Goal: Navigation & Orientation: Find specific page/section

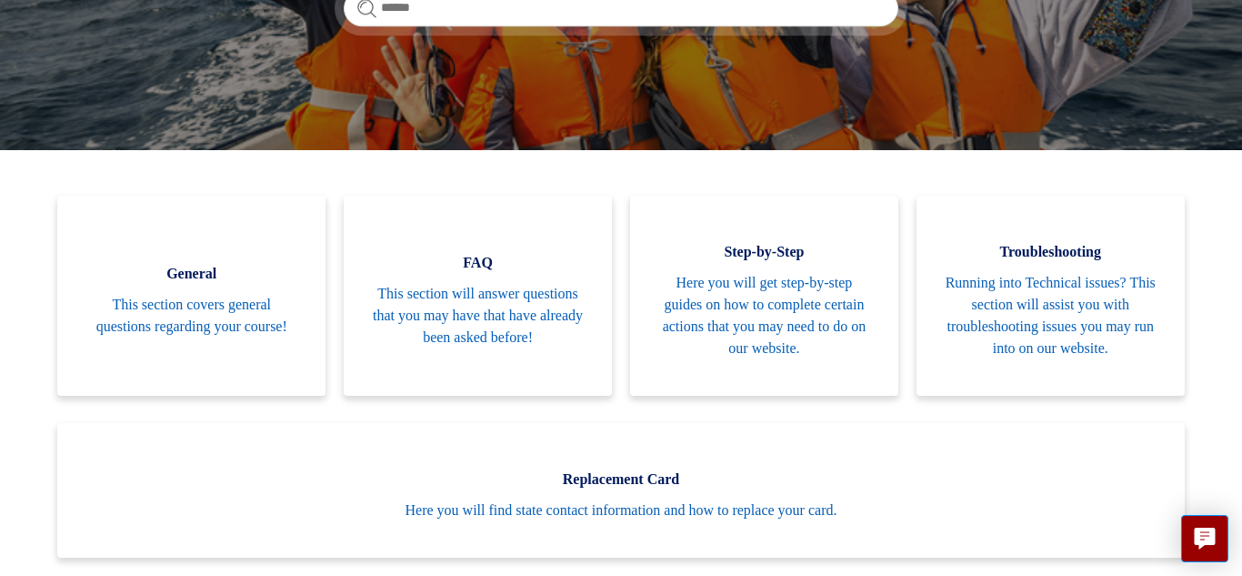
scroll to position [327, 0]
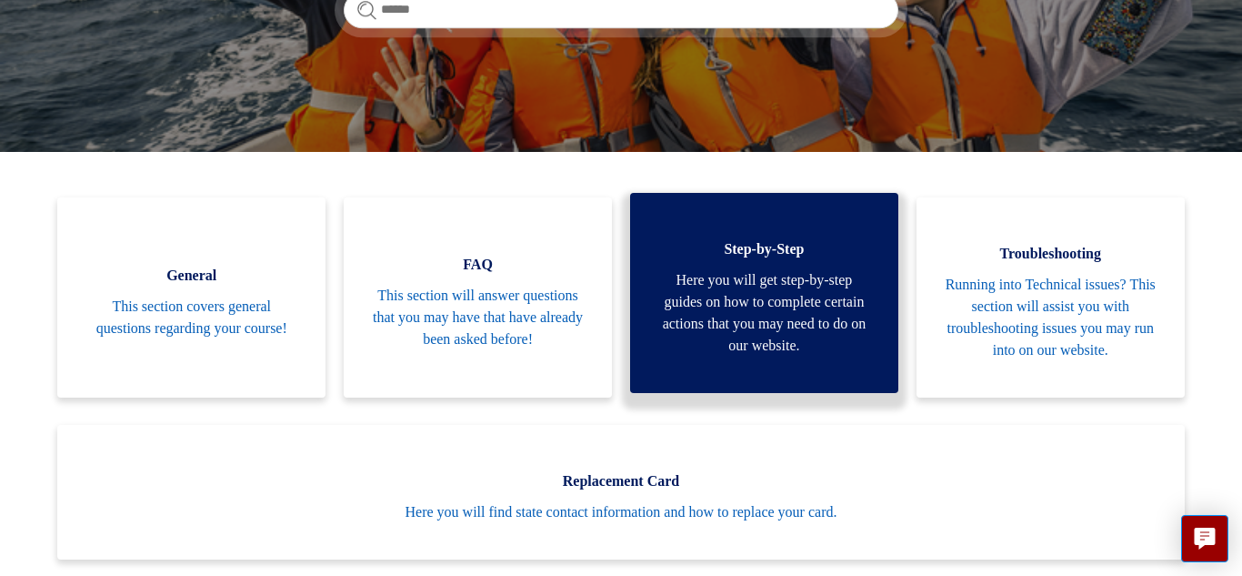
click at [774, 338] on span "Here you will get step-by-step guides on how to complete certain actions that y…" at bounding box center [765, 312] width 214 height 87
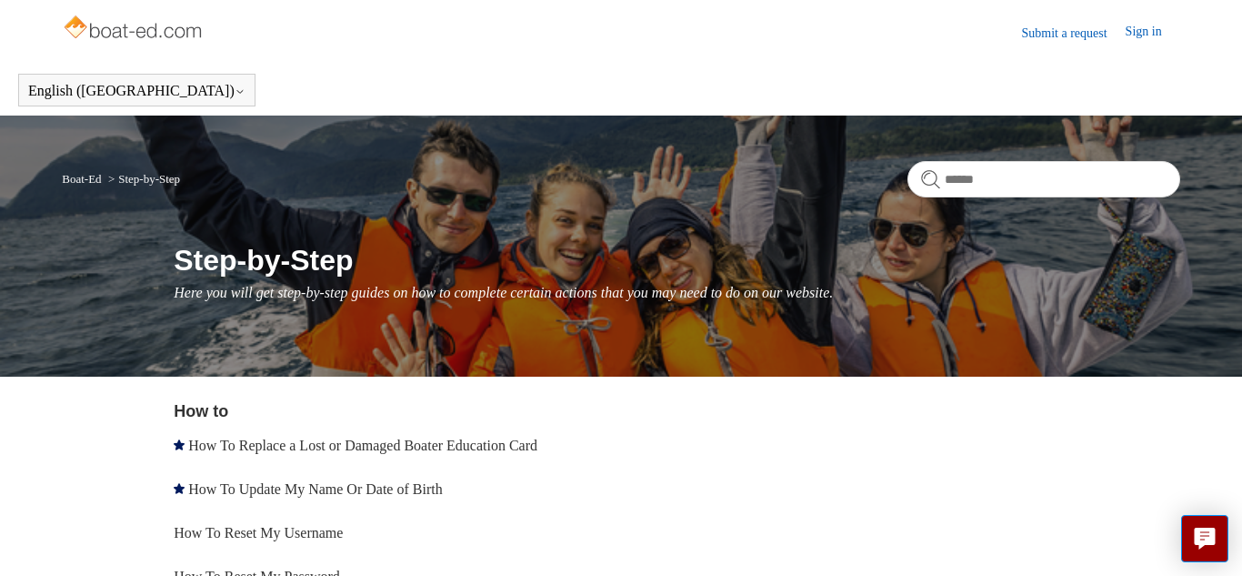
click at [1153, 36] on link "Sign in" at bounding box center [1153, 33] width 55 height 22
click at [939, 486] on div "How to How To Replace a Lost or Damaged Boater Education Card How To Update My …" at bounding box center [677, 543] width 1006 height 288
click at [184, 20] on img at bounding box center [134, 29] width 145 height 36
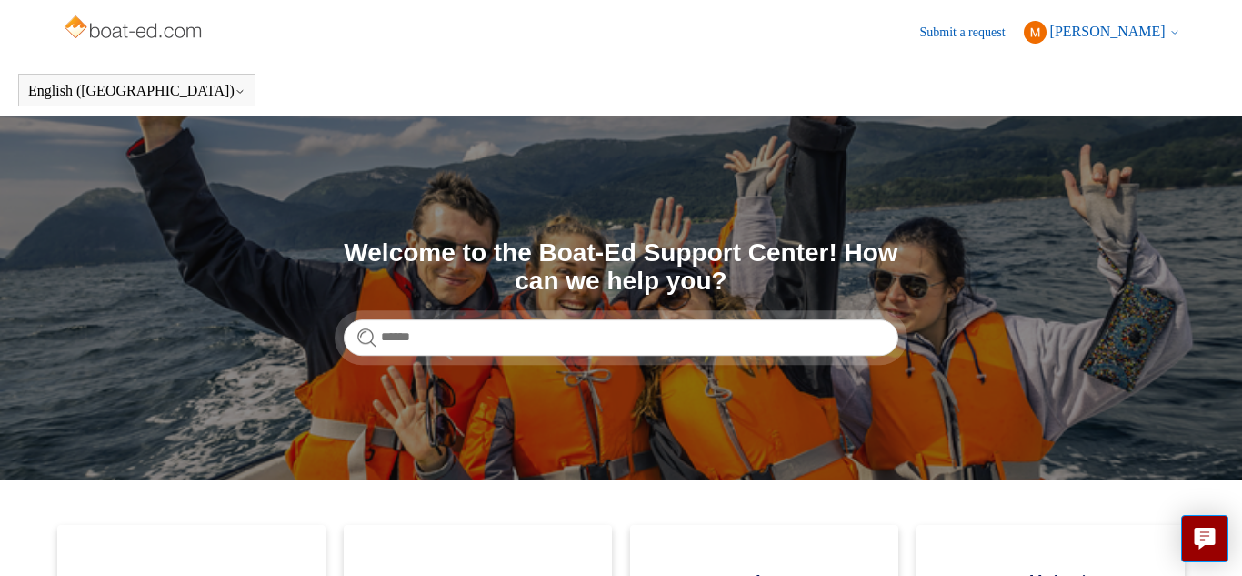
click at [122, 27] on img at bounding box center [134, 29] width 145 height 36
click at [1112, 25] on span "[PERSON_NAME]" at bounding box center [1107, 31] width 115 height 15
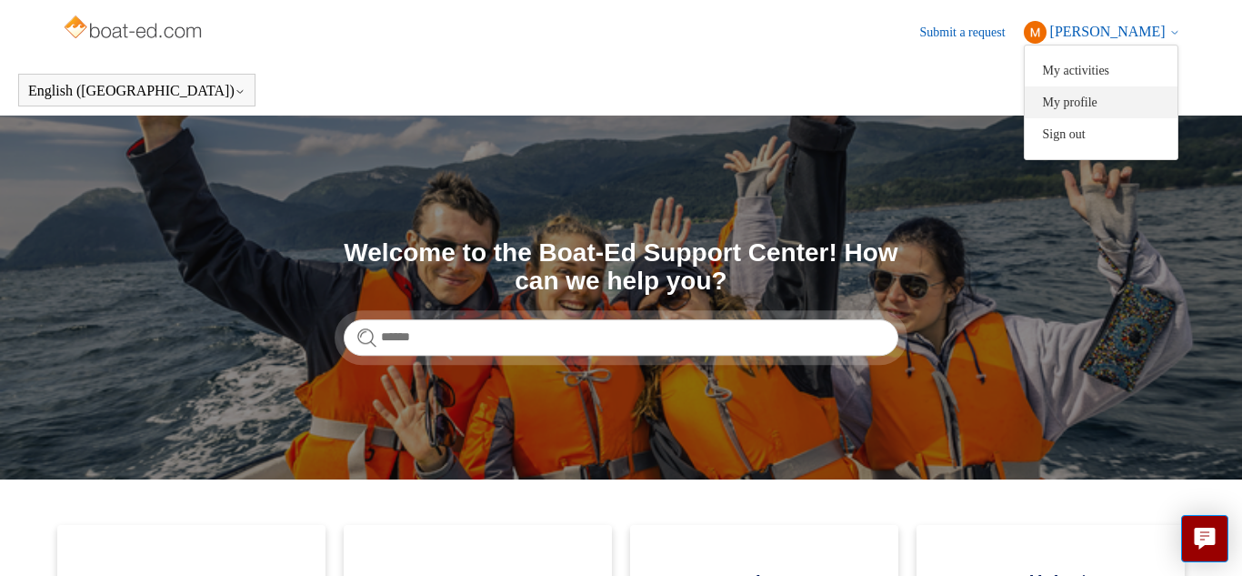
click at [1092, 95] on link "My profile" at bounding box center [1101, 102] width 153 height 32
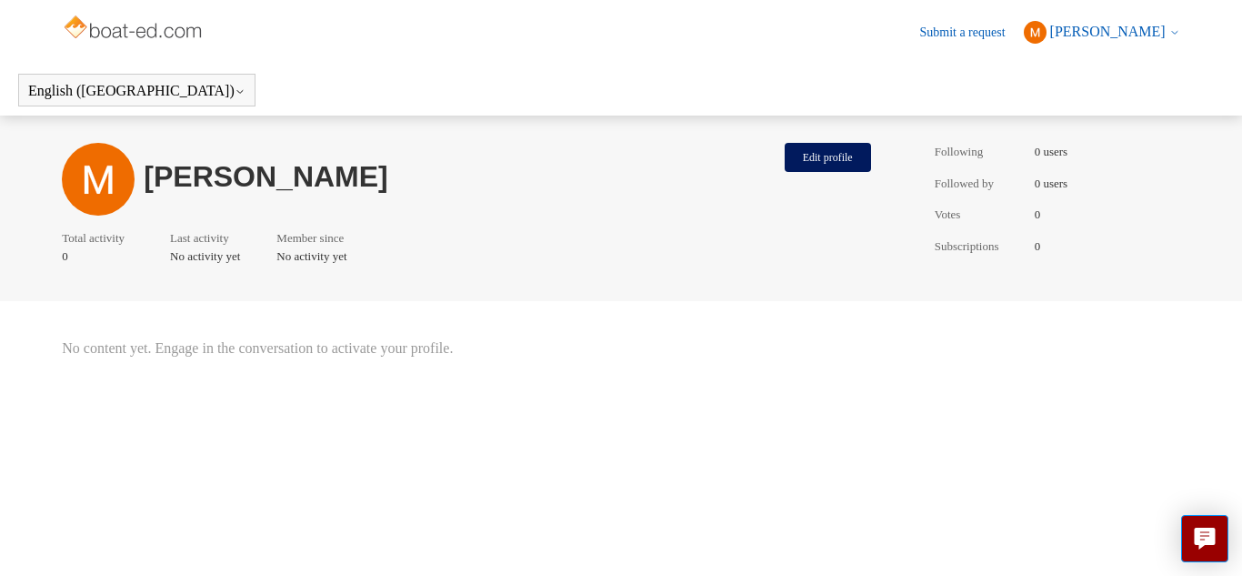
click at [1153, 28] on span "[PERSON_NAME]" at bounding box center [1107, 31] width 115 height 15
click at [1136, 81] on link "My activities" at bounding box center [1101, 71] width 153 height 32
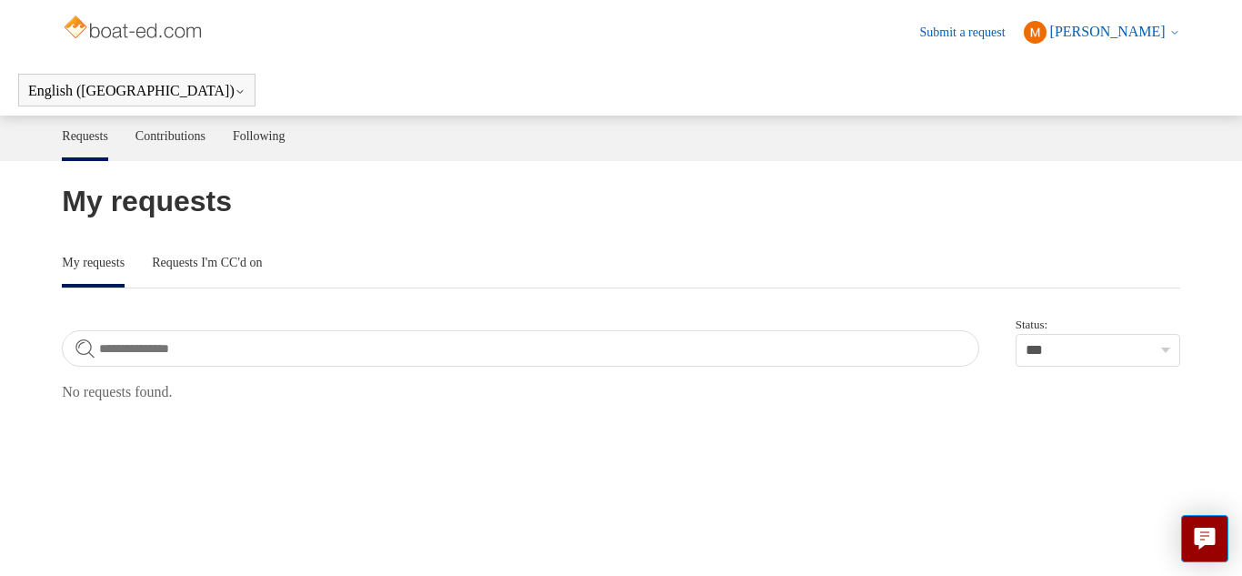
click at [1161, 29] on span "[PERSON_NAME]" at bounding box center [1107, 31] width 115 height 15
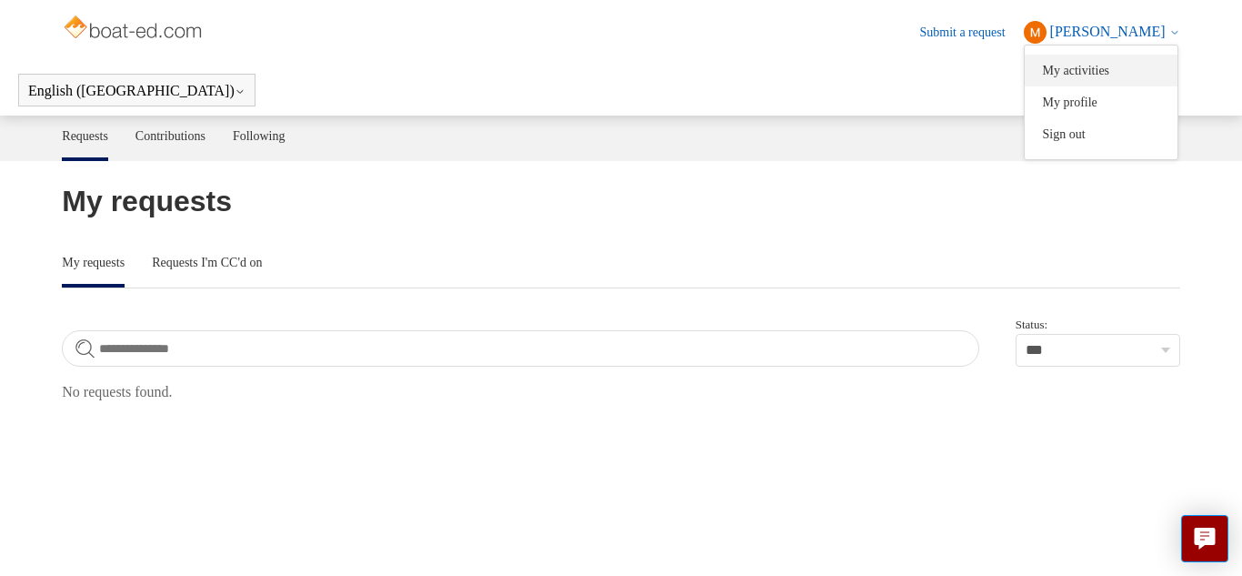
click at [1126, 77] on link "My activities" at bounding box center [1101, 71] width 153 height 32
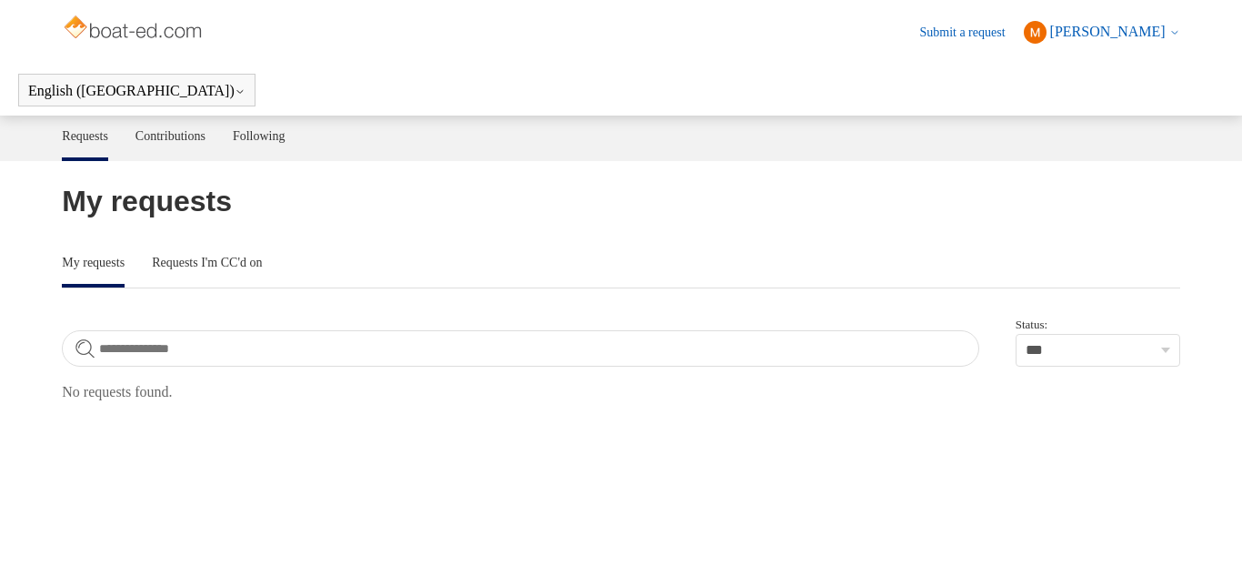
click at [1157, 33] on span "[PERSON_NAME]" at bounding box center [1107, 31] width 115 height 15
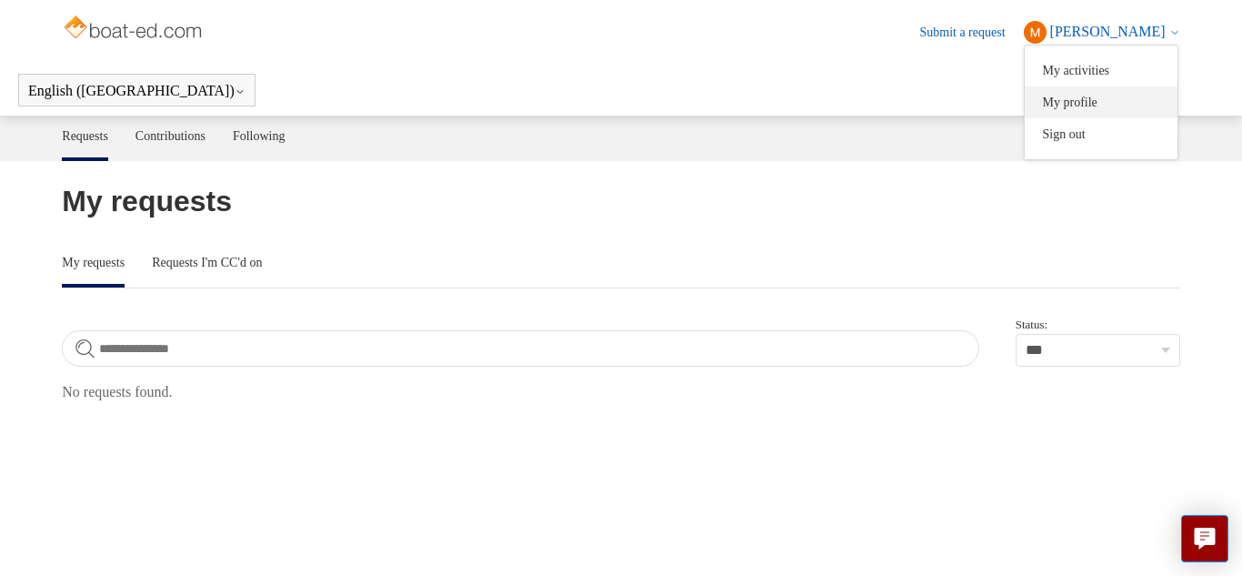
click at [1139, 92] on link "My profile" at bounding box center [1101, 102] width 153 height 32
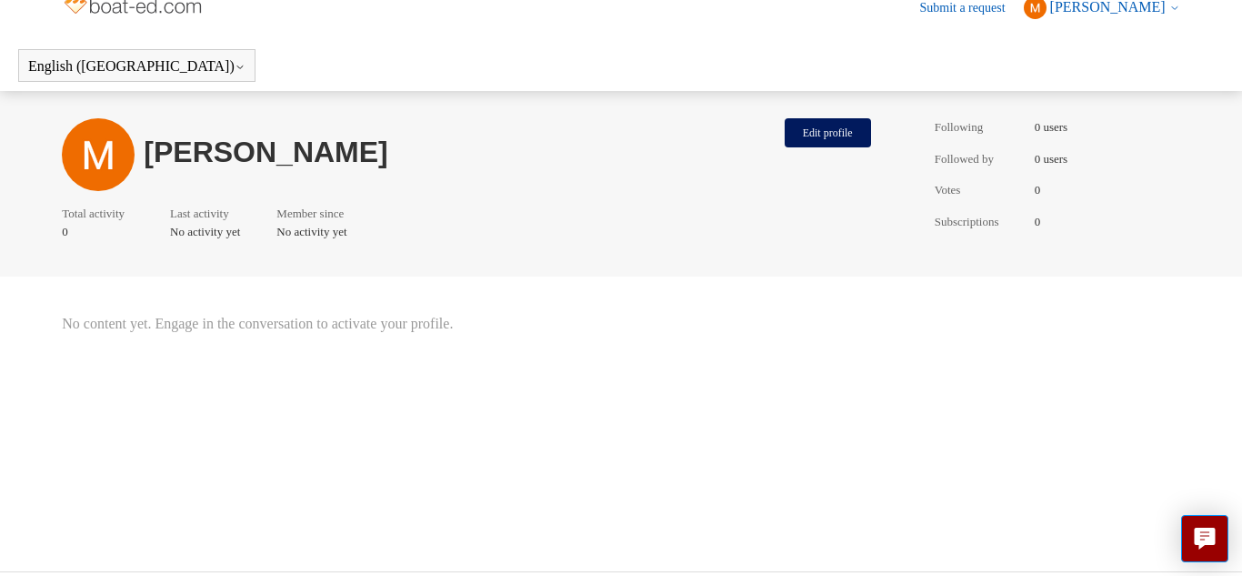
scroll to position [61, 0]
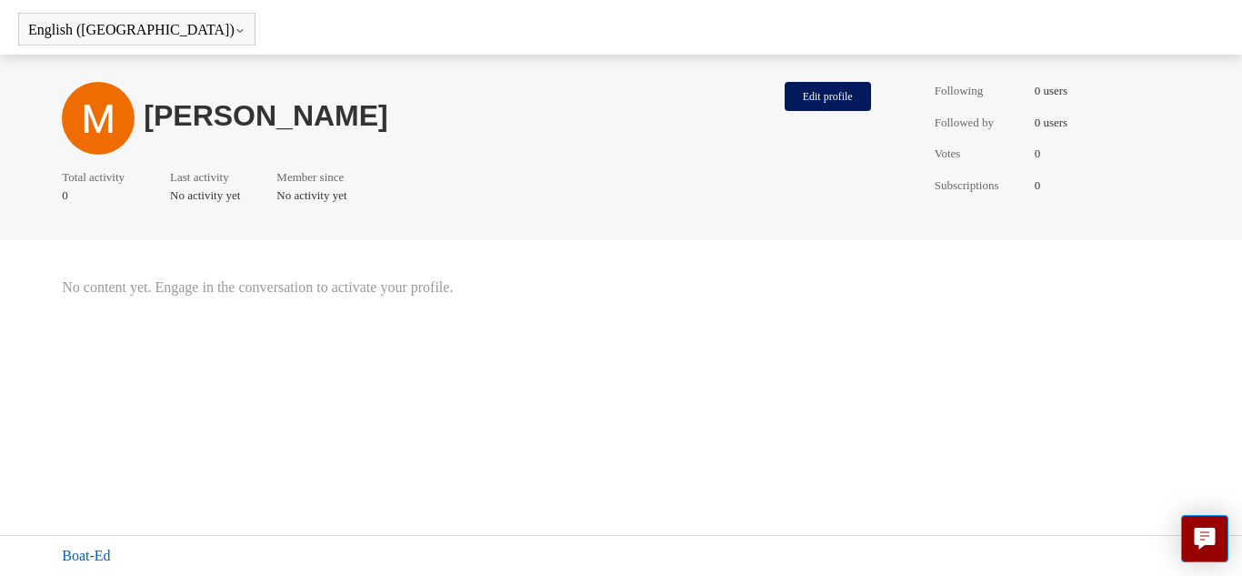
click at [87, 550] on link "Boat-Ed" at bounding box center [86, 556] width 48 height 22
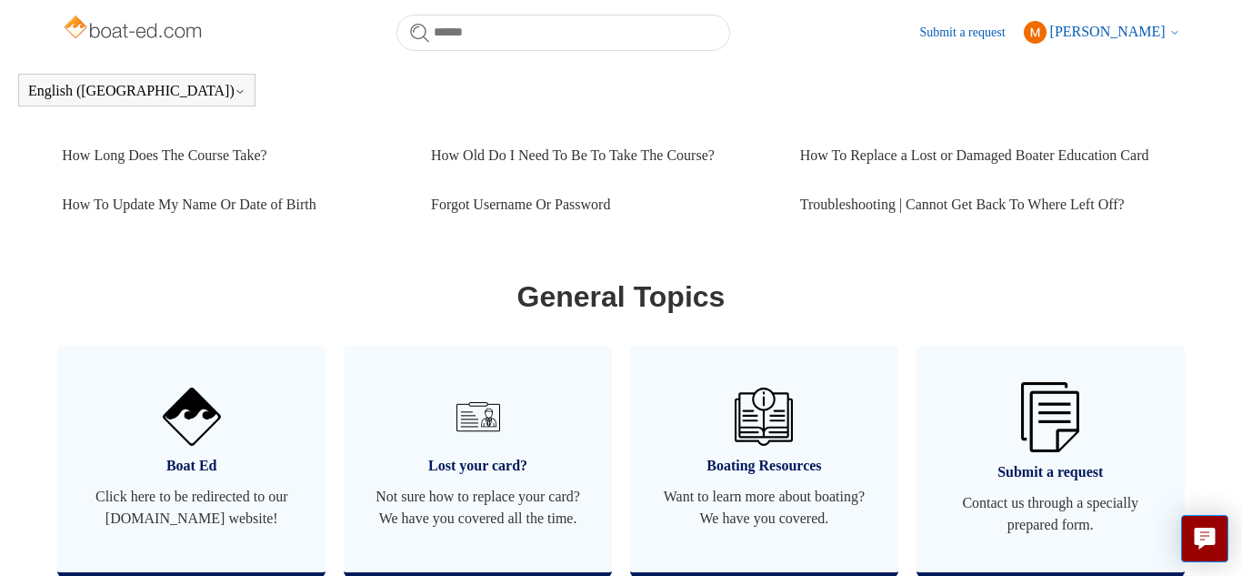
scroll to position [903, 0]
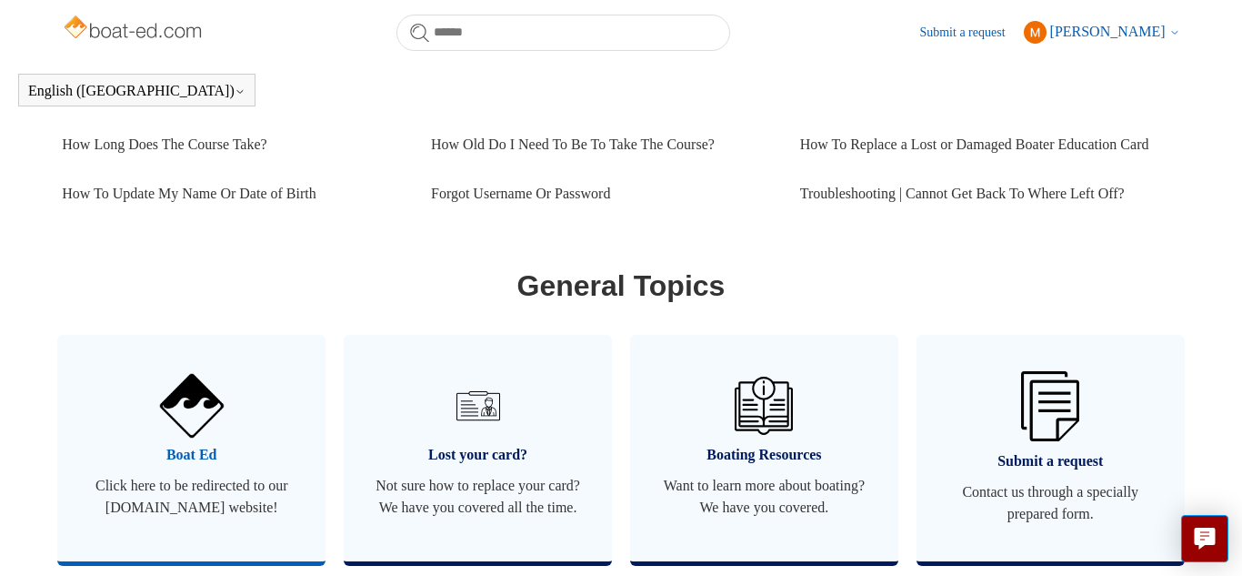
click at [226, 510] on span "Click here to be redirected to our [DOMAIN_NAME] website!" at bounding box center [192, 497] width 214 height 44
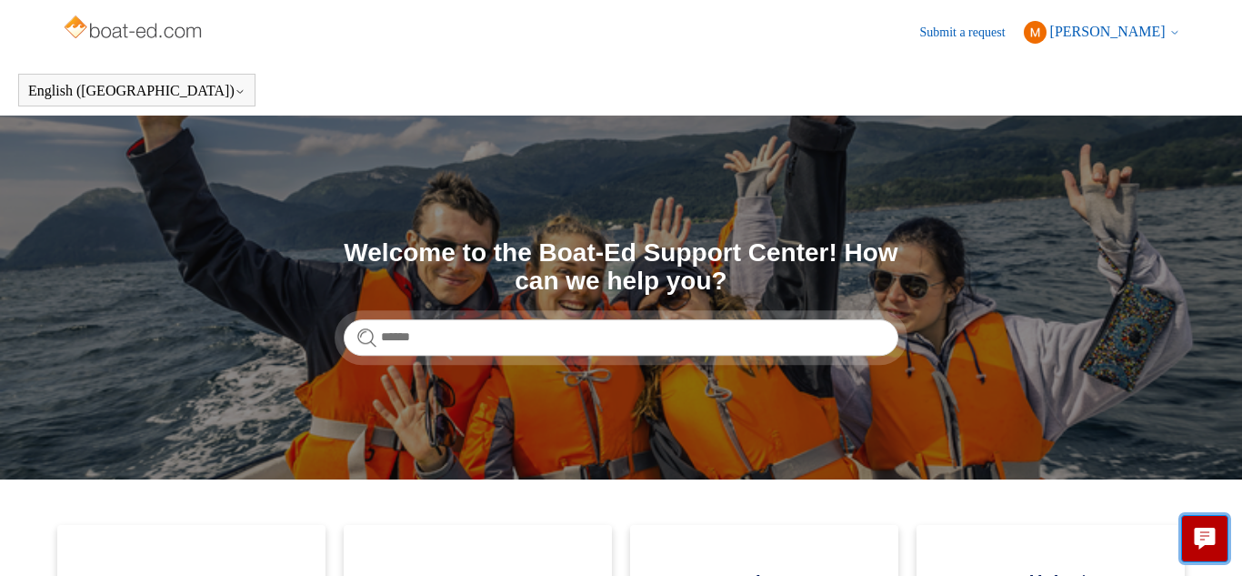
click at [1205, 524] on button "Live chat" at bounding box center [1204, 538] width 47 height 47
click at [1179, 35] on icon at bounding box center [1175, 32] width 11 height 11
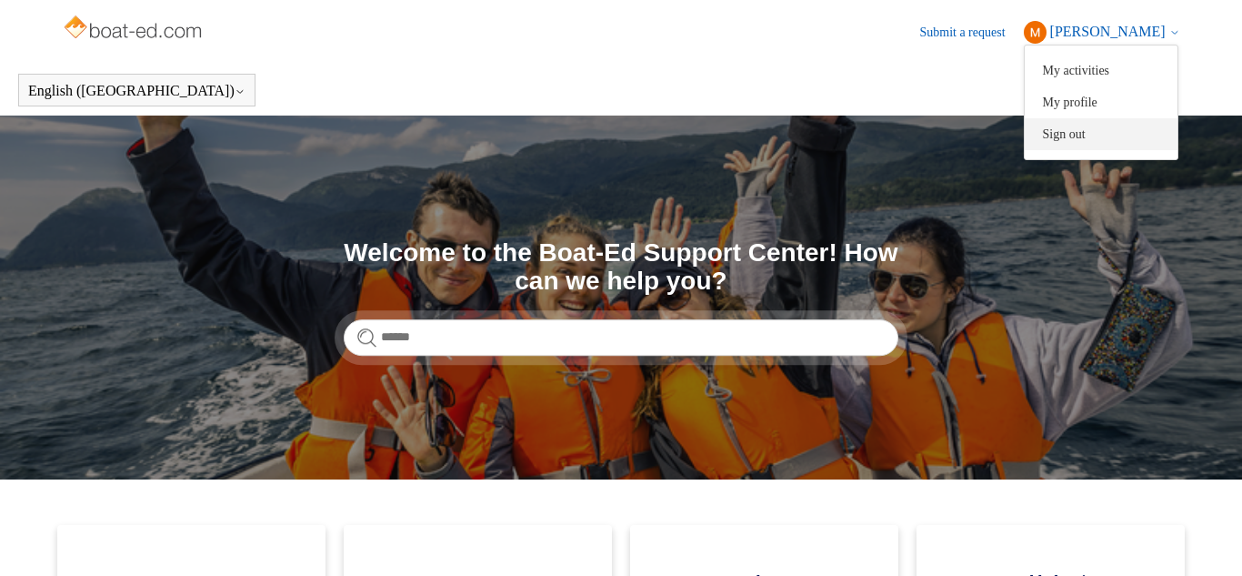
click at [1078, 126] on link "Sign out" at bounding box center [1101, 134] width 153 height 32
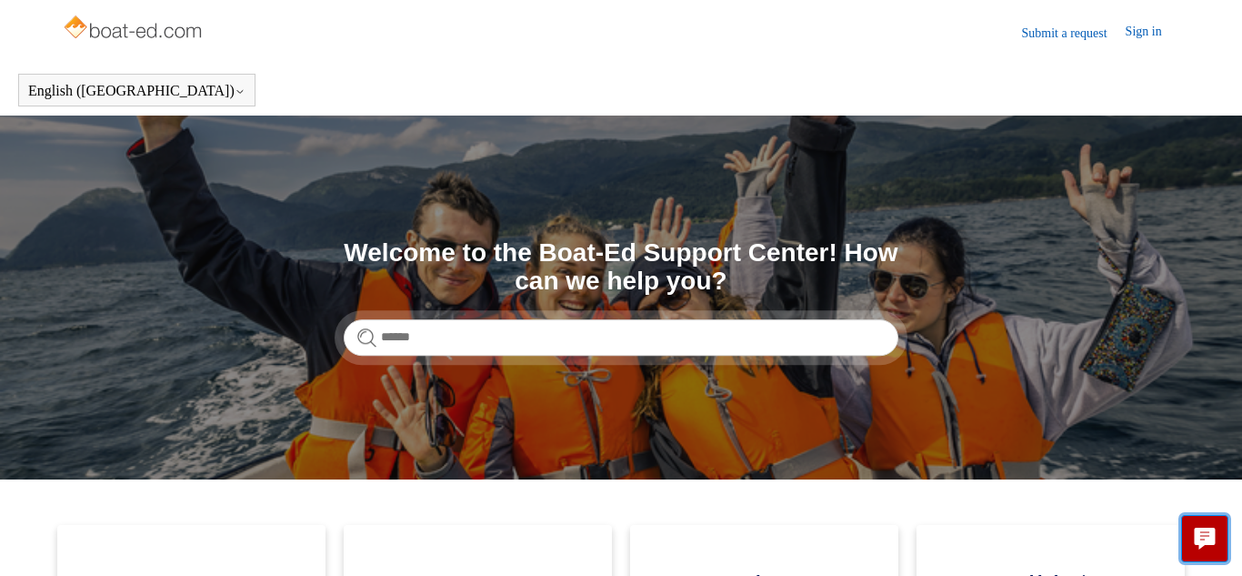
click at [1218, 528] on button "Live chat" at bounding box center [1204, 538] width 47 height 47
click at [141, 26] on img at bounding box center [134, 29] width 145 height 36
